Goal: Use online tool/utility: Utilize a website feature to perform a specific function

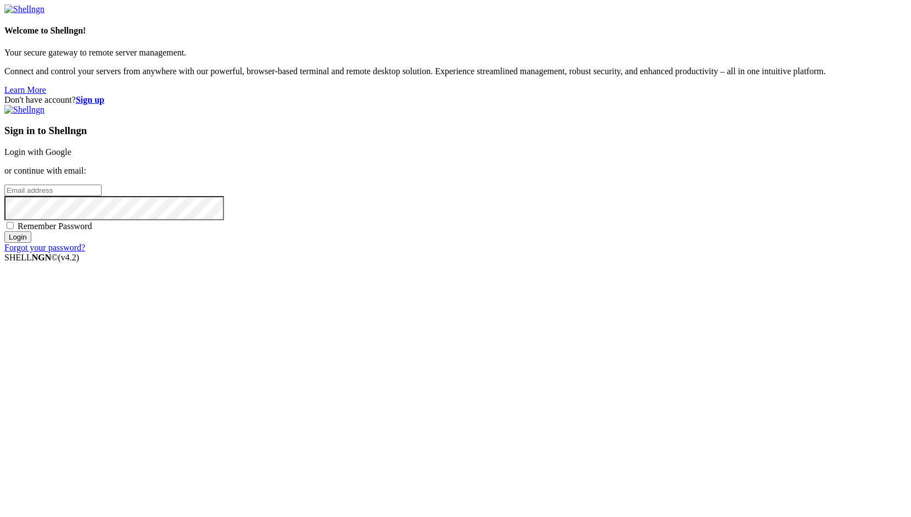
type input "root"
click at [71, 156] on link "Login with Google" at bounding box center [37, 151] width 67 height 9
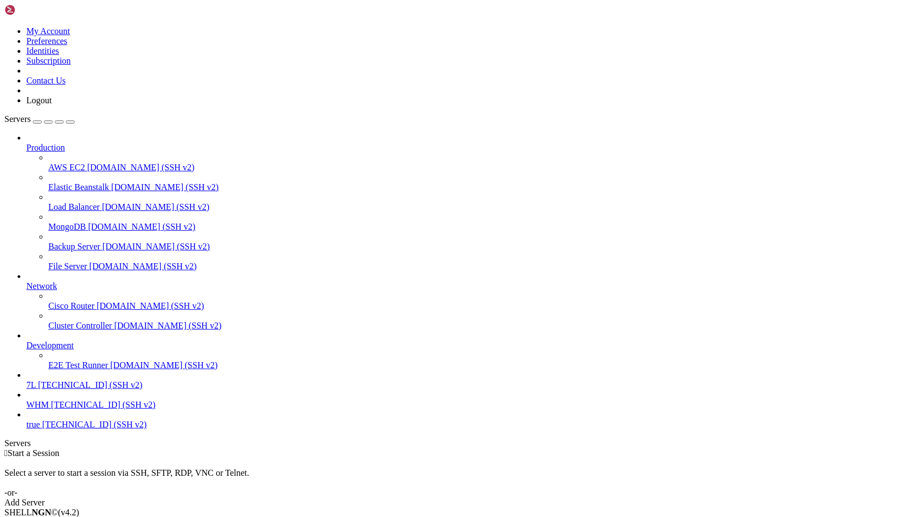
click at [119, 380] on div at bounding box center [466, 375] width 880 height 10
click at [106, 389] on span "[TECHNICAL_ID] (SSH v2)" at bounding box center [90, 384] width 104 height 9
drag, startPoint x: 343, startPoint y: 829, endPoint x: 229, endPoint y: 881, distance: 124.8
